Goal: Task Accomplishment & Management: Use online tool/utility

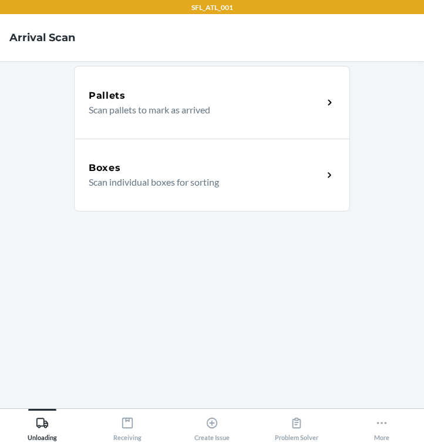
click at [131, 425] on icon at bounding box center [127, 423] width 13 height 13
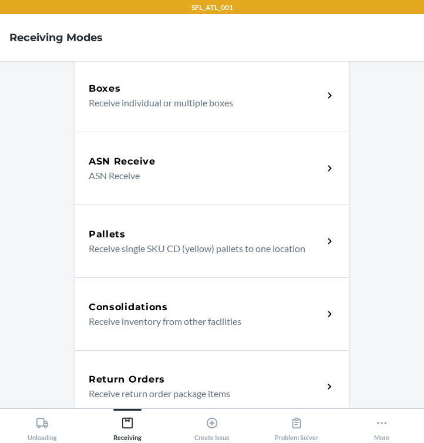
scroll to position [83, 0]
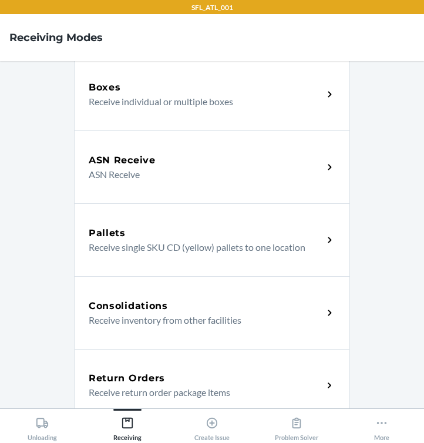
click at [182, 369] on div "Return Orders Receive return order package items" at bounding box center [212, 385] width 276 height 73
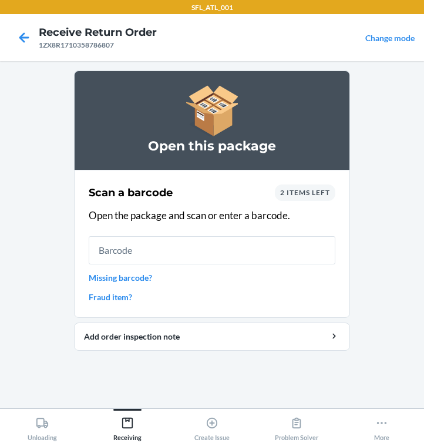
click at [128, 285] on div "Scan a barcode 2 items left Open the package and scan or enter a barcode. Missi…" at bounding box center [212, 244] width 247 height 126
click at [125, 273] on link "Missing barcode?" at bounding box center [212, 278] width 247 height 12
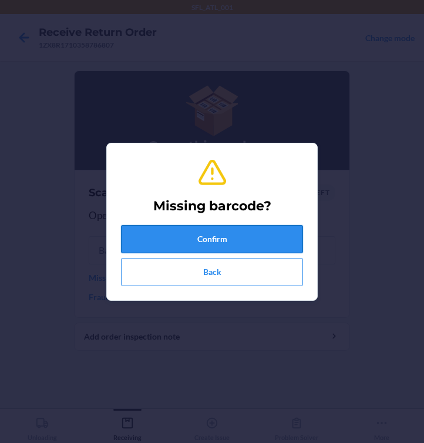
click at [133, 251] on button "Confirm" at bounding box center [212, 239] width 182 height 28
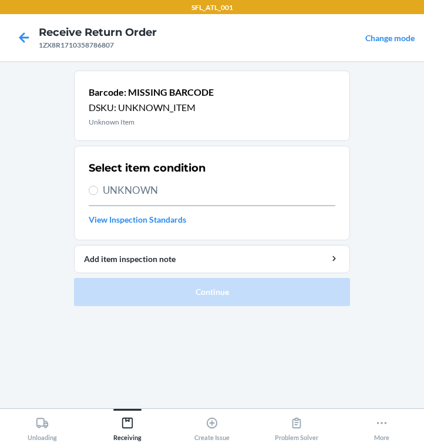
click at [100, 189] on label "UNKNOWN" at bounding box center [212, 190] width 247 height 15
click at [98, 189] on input "UNKNOWN" at bounding box center [93, 190] width 9 height 9
radio input "true"
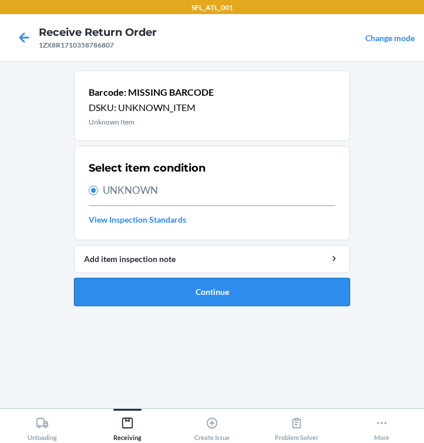
click at [153, 297] on button "Continue" at bounding box center [212, 292] width 276 height 28
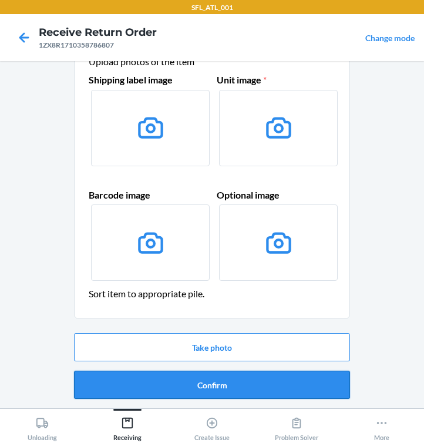
scroll to position [52, 0]
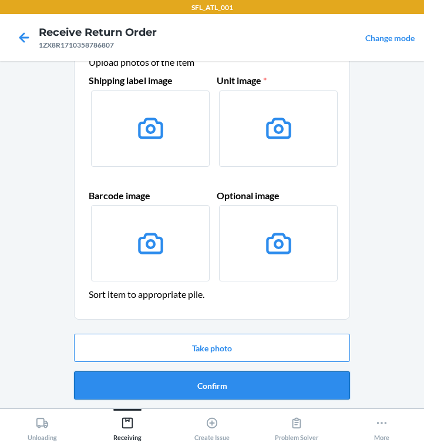
click at [175, 373] on button "Confirm" at bounding box center [212, 386] width 276 height 28
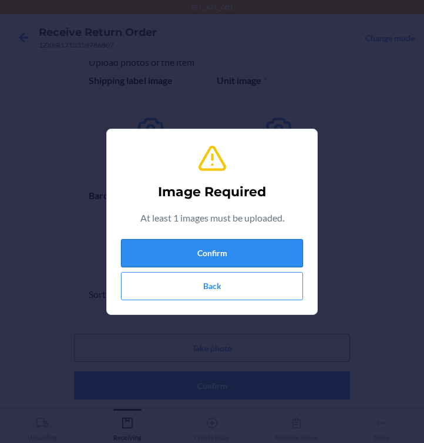
click at [156, 253] on button "Confirm" at bounding box center [212, 253] width 182 height 28
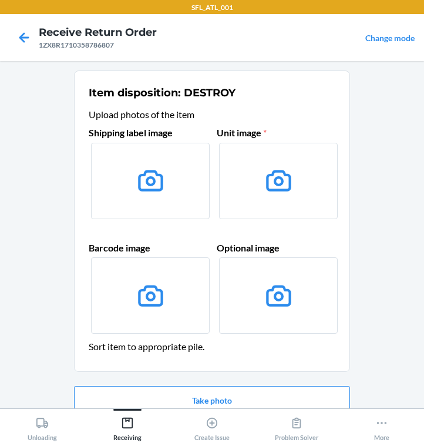
scroll to position [0, 0]
click at [31, 41] on icon at bounding box center [24, 38] width 20 height 20
